Goal: Use online tool/utility: Utilize a website feature to perform a specific function

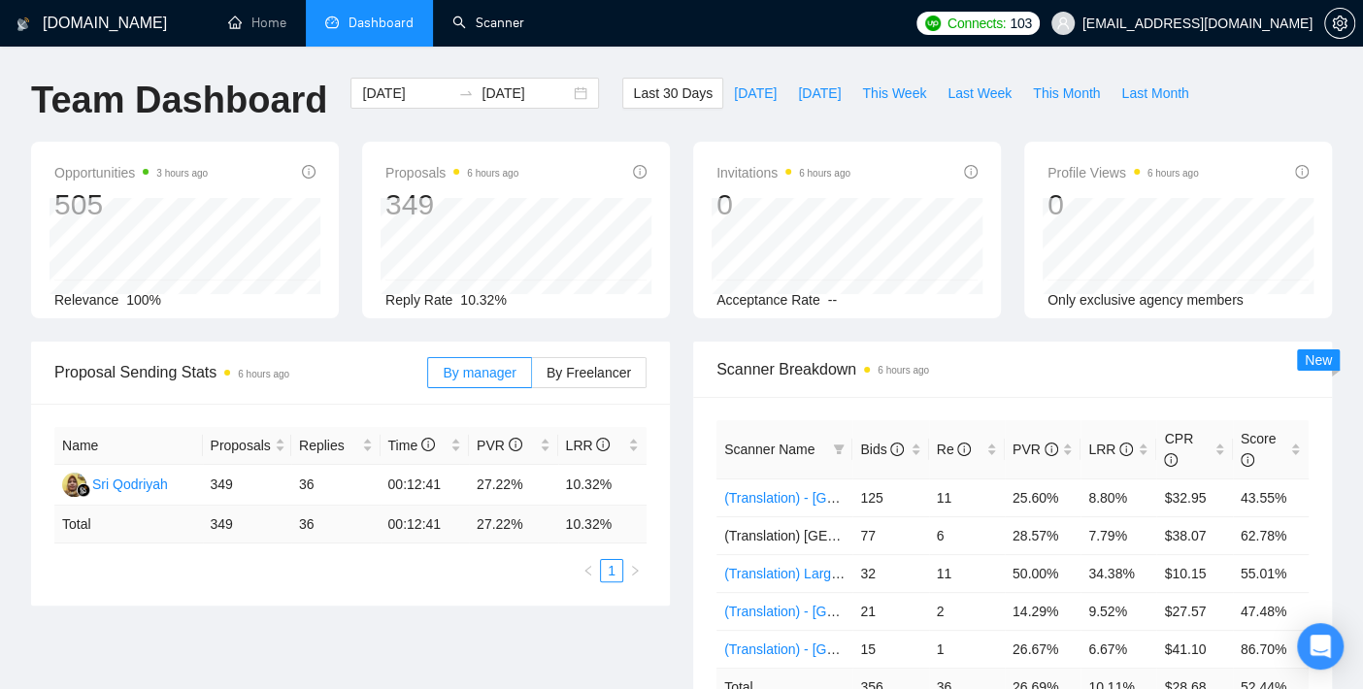
click at [483, 20] on link "Scanner" at bounding box center [489, 23] width 72 height 17
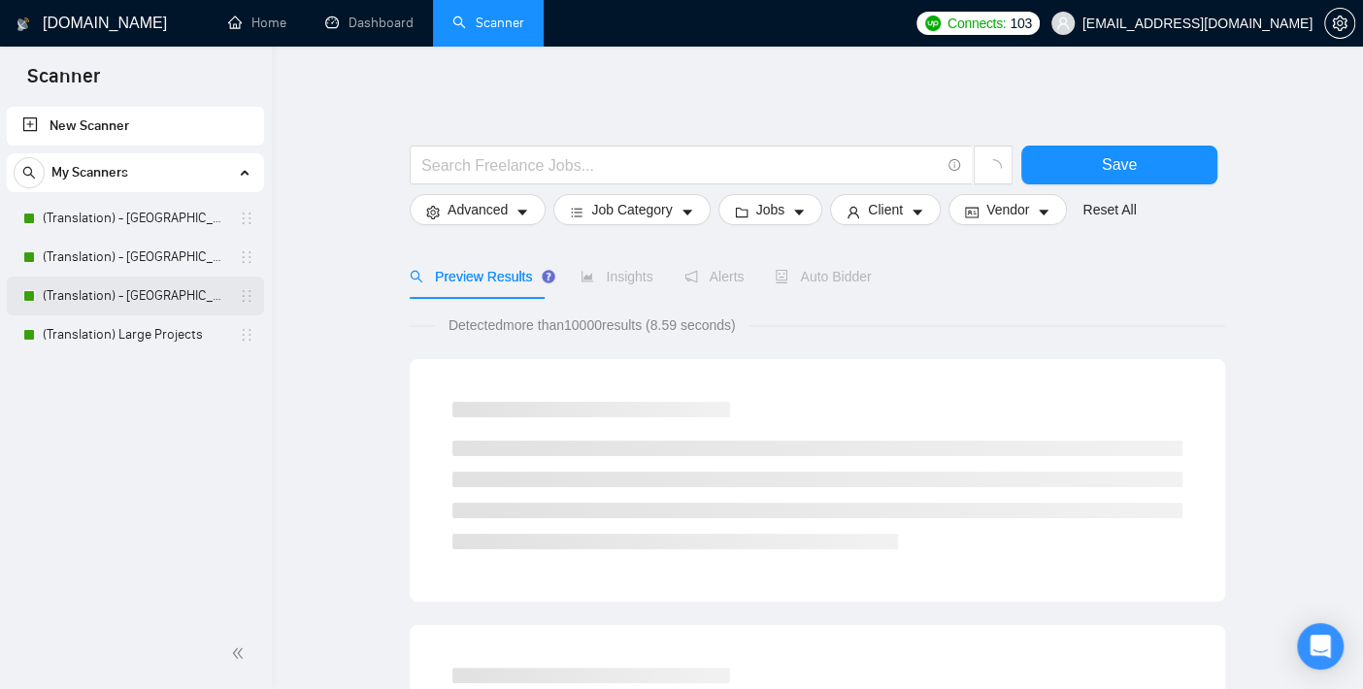
click at [152, 313] on link "(Translation) - [GEOGRAPHIC_DATA]" at bounding box center [135, 296] width 185 height 39
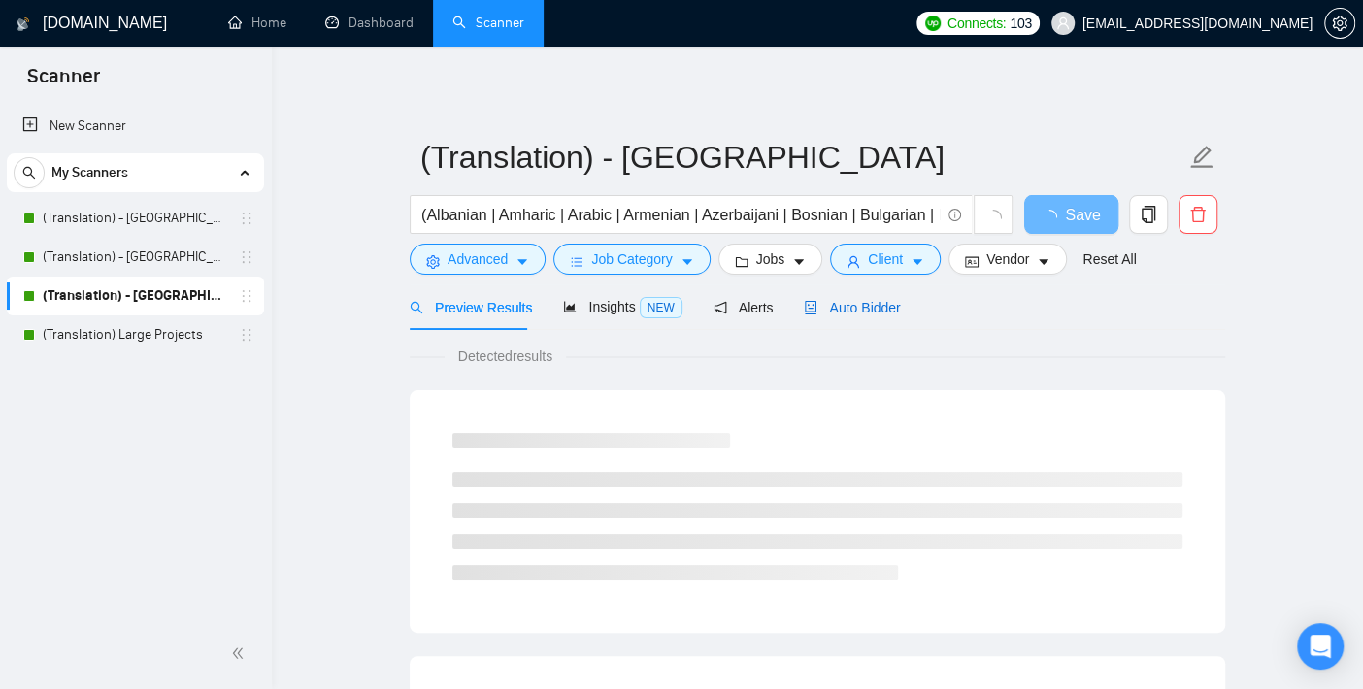
click at [869, 302] on span "Auto Bidder" at bounding box center [852, 308] width 96 height 16
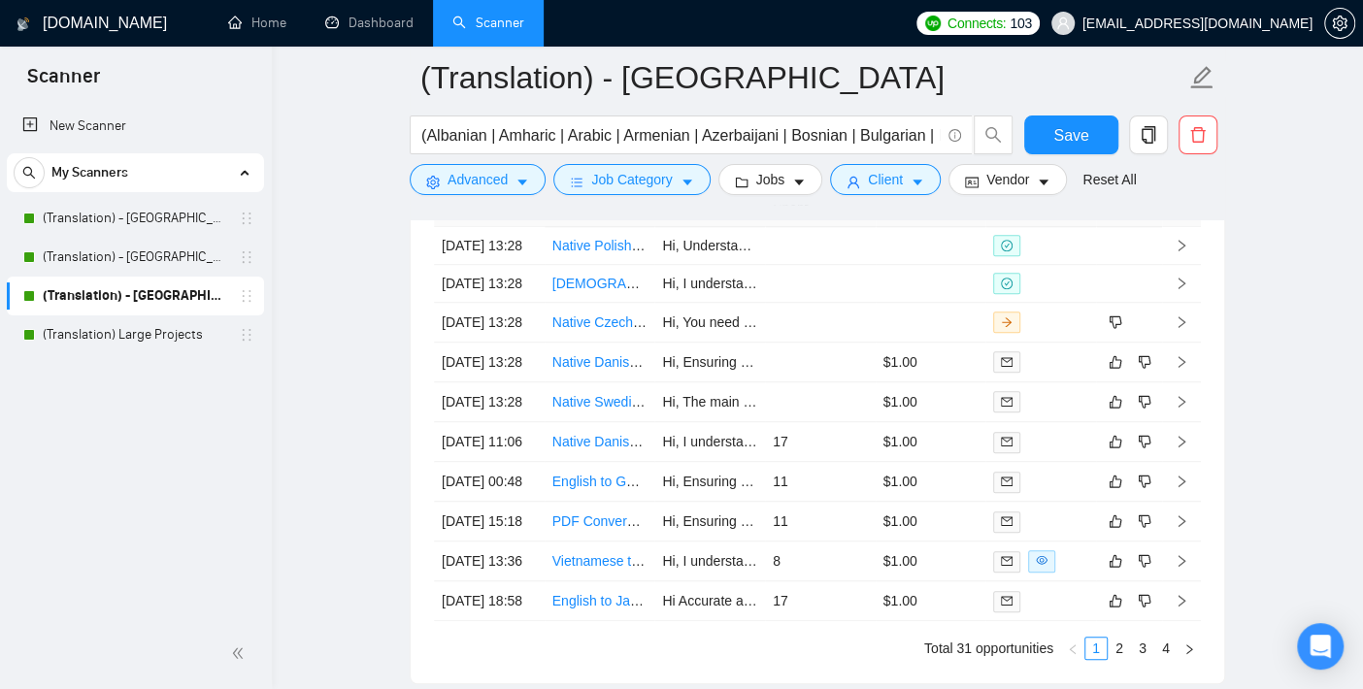
scroll to position [5286, 0]
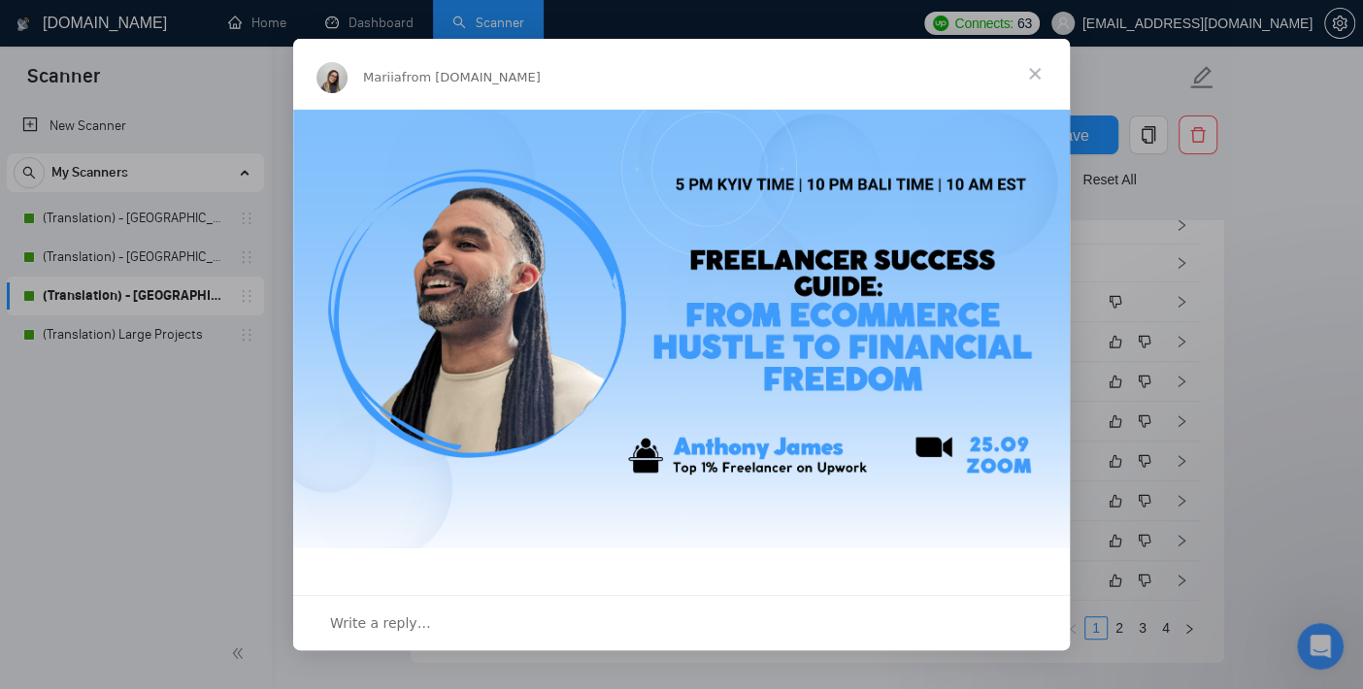
click at [1031, 74] on span "Close" at bounding box center [1035, 74] width 70 height 70
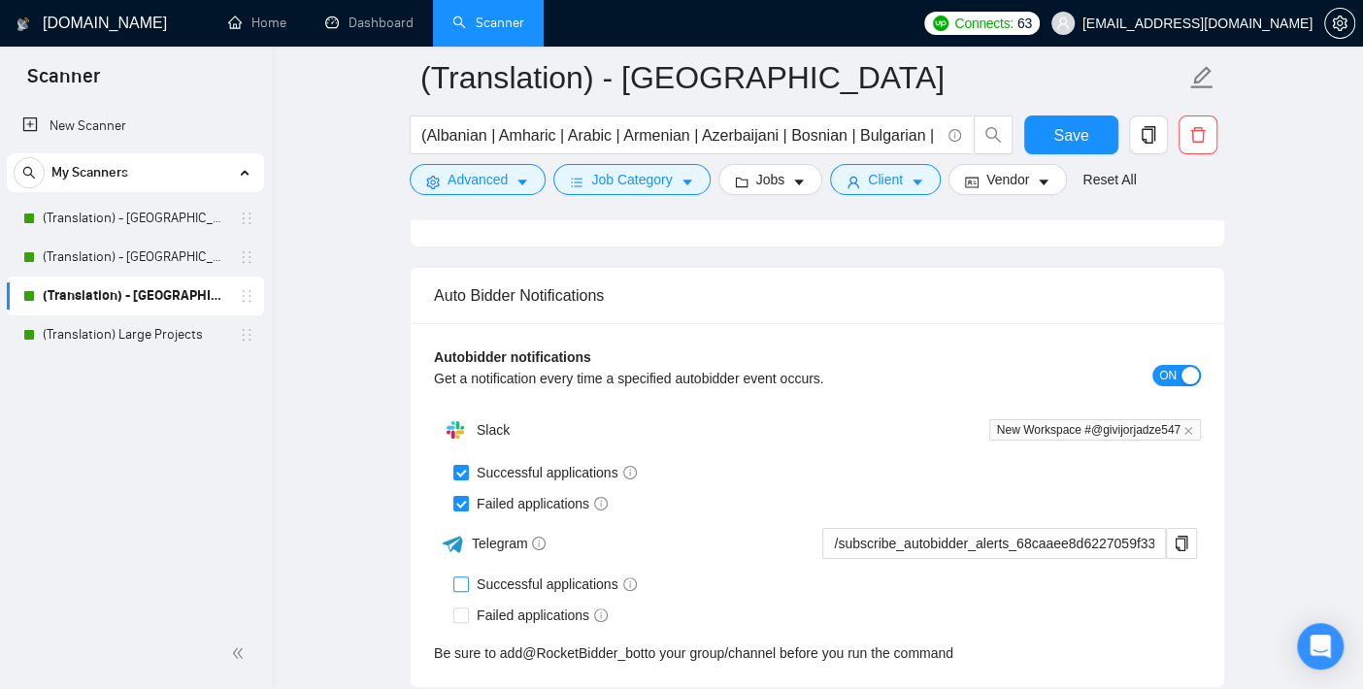
scroll to position [4589, 0]
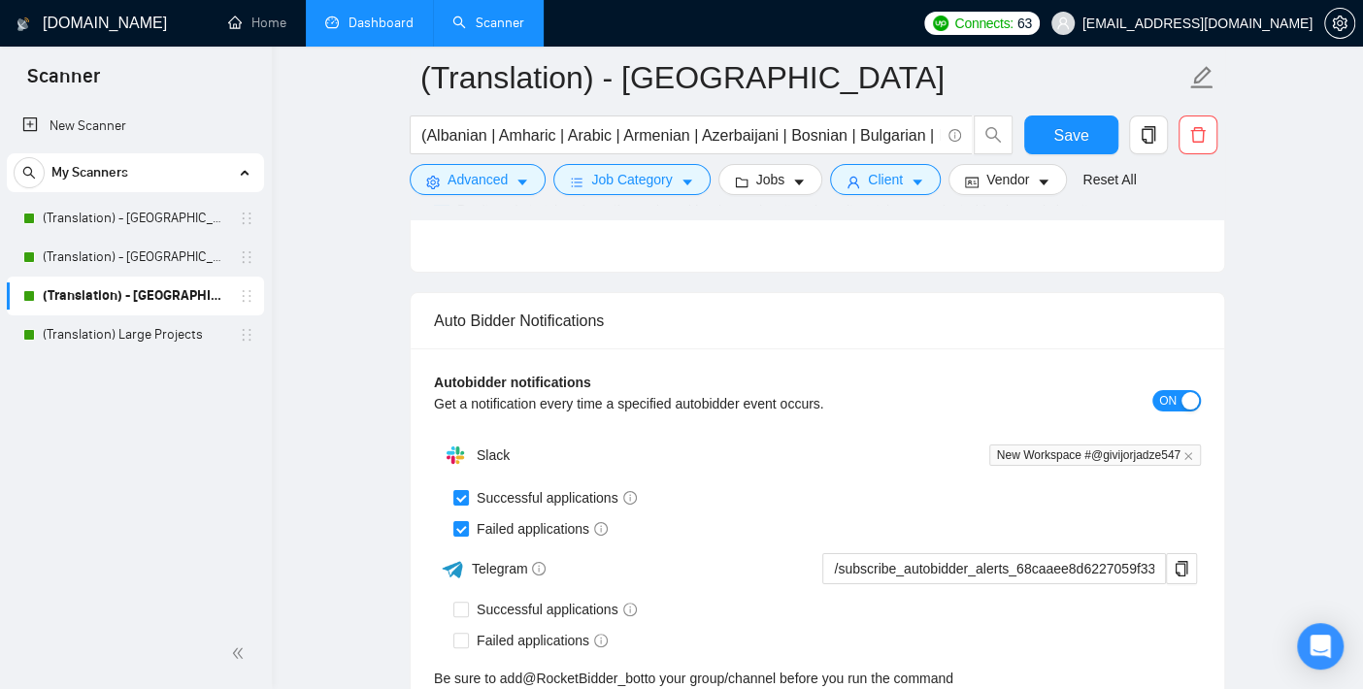
click at [356, 20] on link "Dashboard" at bounding box center [369, 23] width 88 height 17
